Goal: Transaction & Acquisition: Obtain resource

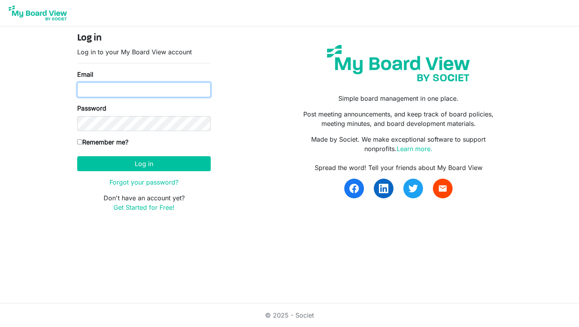
type input "[EMAIL_ADDRESS][DOMAIN_NAME]"
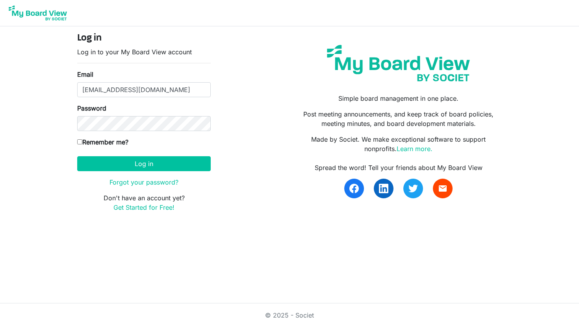
click at [140, 89] on input "[EMAIL_ADDRESS][DOMAIN_NAME]" at bounding box center [144, 89] width 134 height 15
click at [81, 141] on input "Remember me?" at bounding box center [79, 142] width 5 height 5
checkbox input "true"
click at [48, 165] on body "Log in Log in to your My Board View account Email sandrapineauboddison@gmail.co…" at bounding box center [289, 112] width 579 height 225
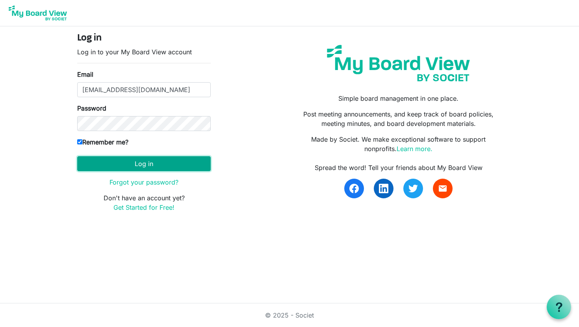
click at [149, 165] on button "Log in" at bounding box center [144, 163] width 134 height 15
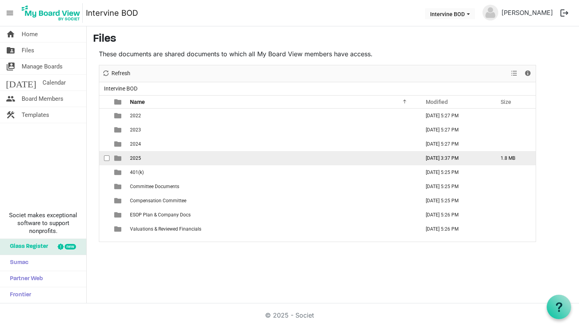
click at [140, 157] on span "2025" at bounding box center [135, 159] width 11 height 6
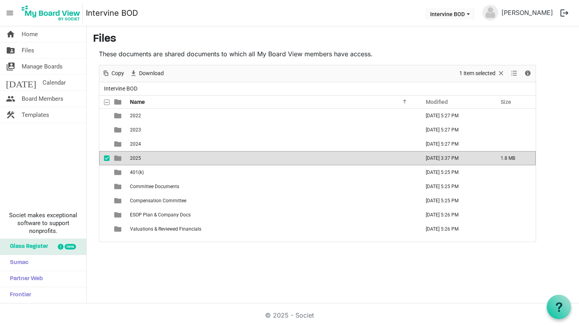
click at [108, 158] on span "checkbox" at bounding box center [107, 159] width 6 height 6
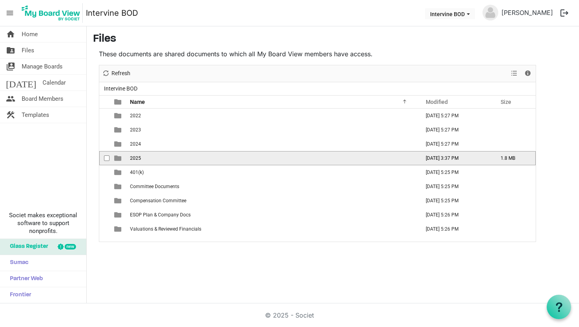
click at [138, 158] on span "2025" at bounding box center [135, 159] width 11 height 6
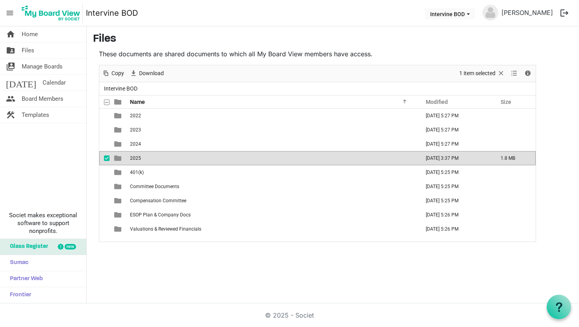
click at [138, 158] on span "2025" at bounding box center [135, 159] width 11 height 6
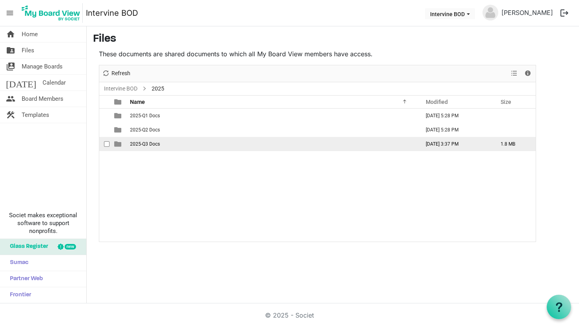
click at [158, 143] on span "2025-Q3 Docs" at bounding box center [145, 144] width 30 height 6
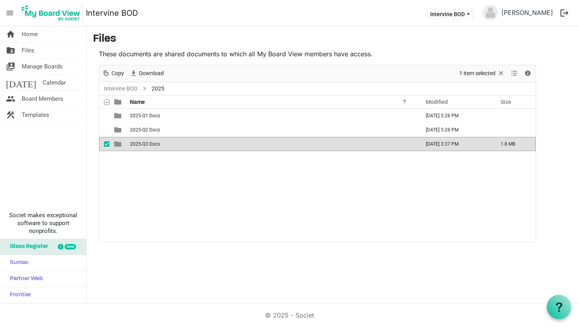
click at [158, 143] on span "2025-Q3 Docs" at bounding box center [145, 144] width 30 height 6
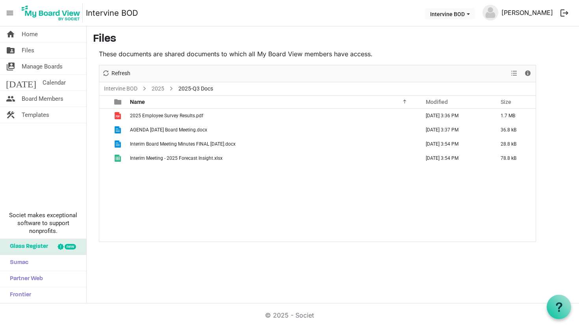
click at [537, 12] on link "[PERSON_NAME]" at bounding box center [528, 13] width 58 height 16
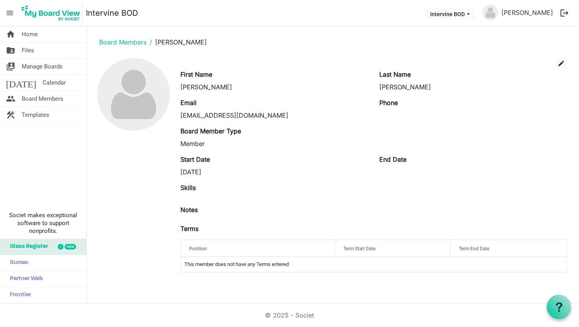
click at [10, 15] on span "menu" at bounding box center [9, 13] width 15 height 15
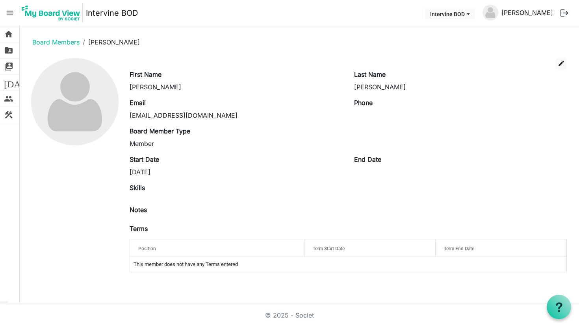
click at [521, 13] on link "[PERSON_NAME]" at bounding box center [528, 13] width 58 height 16
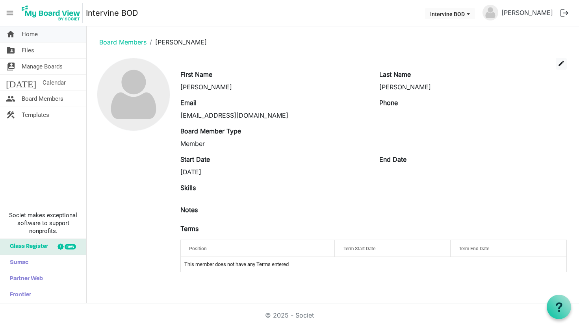
click at [30, 36] on span "Home" at bounding box center [30, 34] width 16 height 16
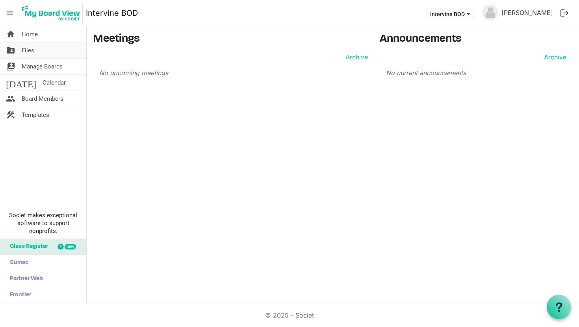
click at [26, 49] on span "Files" at bounding box center [28, 51] width 13 height 16
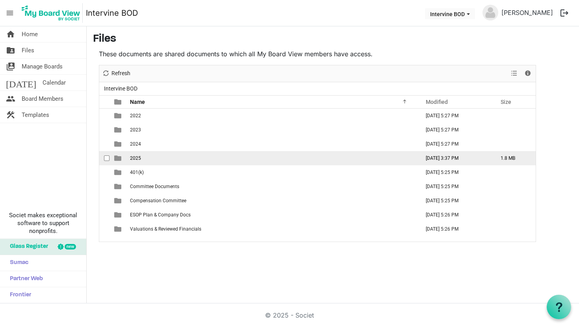
click at [134, 156] on span "2025" at bounding box center [135, 159] width 11 height 6
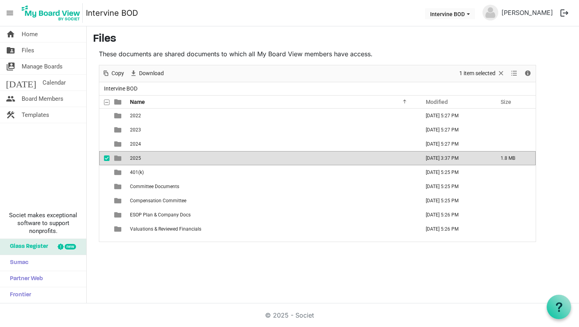
click at [134, 156] on span "2025" at bounding box center [135, 159] width 11 height 6
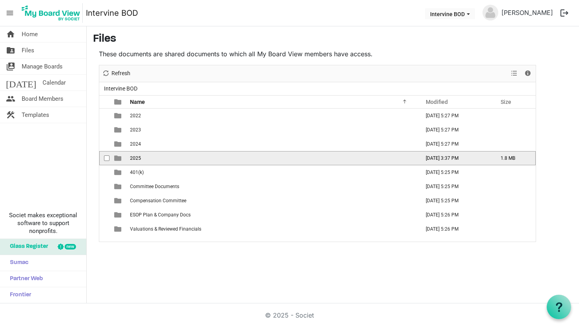
click at [134, 156] on span "2025" at bounding box center [135, 159] width 11 height 6
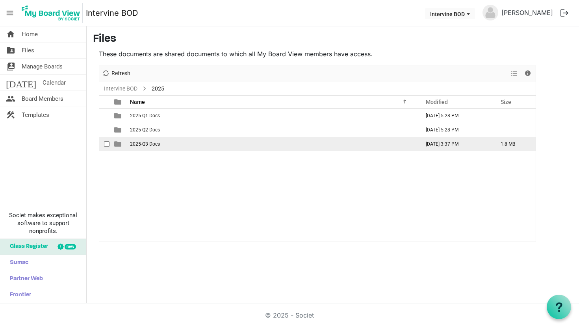
click at [153, 145] on span "2025-Q3 Docs" at bounding box center [145, 144] width 30 height 6
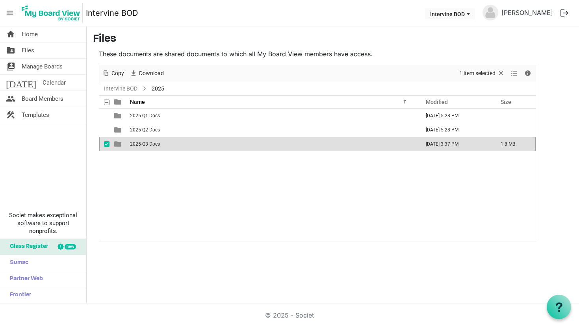
click at [153, 145] on span "2025-Q3 Docs" at bounding box center [145, 144] width 30 height 6
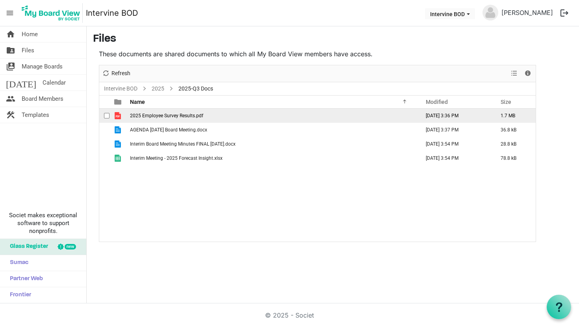
click at [180, 114] on span "2025 Employee Survey Results.pdf" at bounding box center [166, 116] width 73 height 6
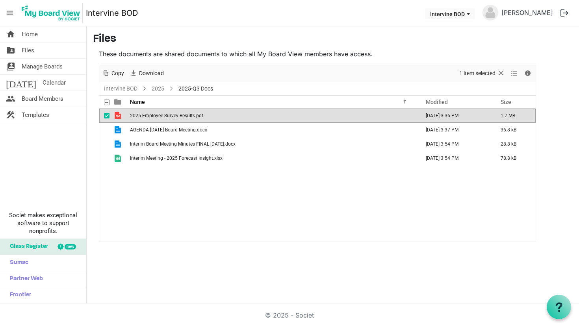
click at [180, 114] on span "2025 Employee Survey Results.pdf" at bounding box center [166, 116] width 73 height 6
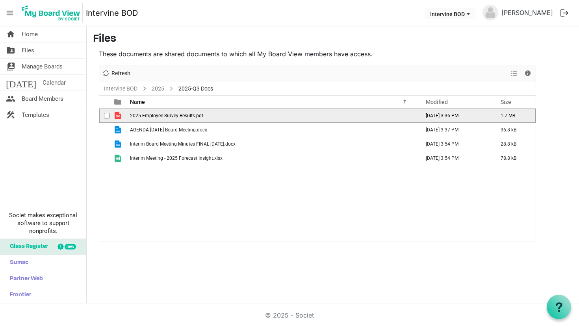
click at [180, 114] on span "2025 Employee Survey Results.pdf" at bounding box center [166, 116] width 73 height 6
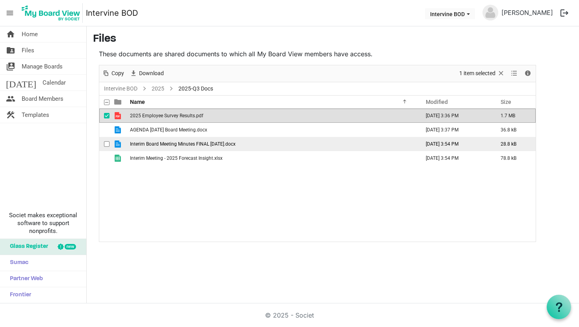
click at [175, 145] on span "Interim Board Meeting Minutes FINAL [DATE].docx" at bounding box center [183, 144] width 106 height 6
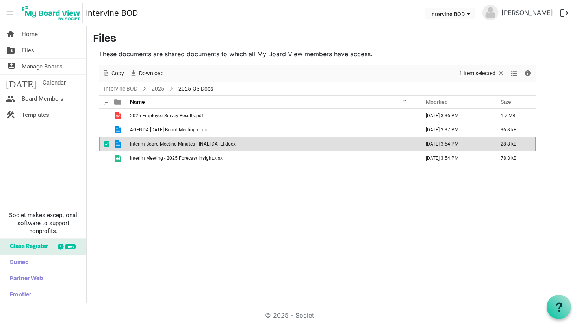
click at [175, 145] on span "Interim Board Meeting Minutes FINAL [DATE].docx" at bounding box center [183, 144] width 106 height 6
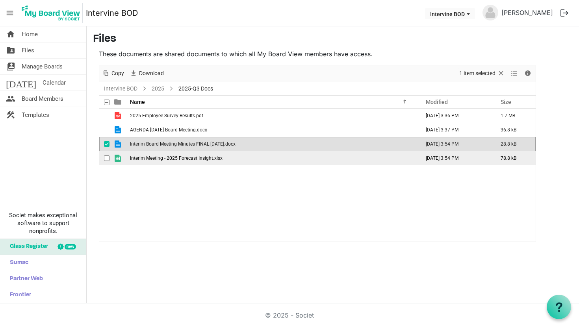
click at [188, 158] on span "Interim Meeting - 2025 Forecast Insight.xlsx" at bounding box center [176, 159] width 93 height 6
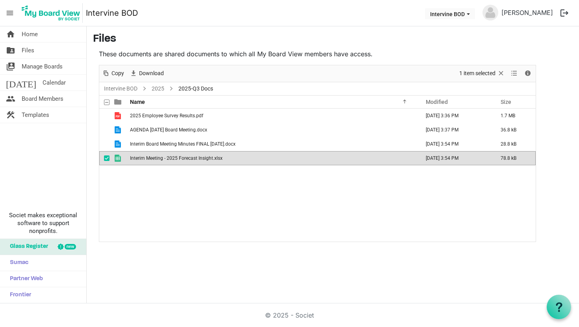
click at [188, 158] on span "Interim Meeting - 2025 Forecast Insight.xlsx" at bounding box center [176, 159] width 93 height 6
